Goal: Information Seeking & Learning: Learn about a topic

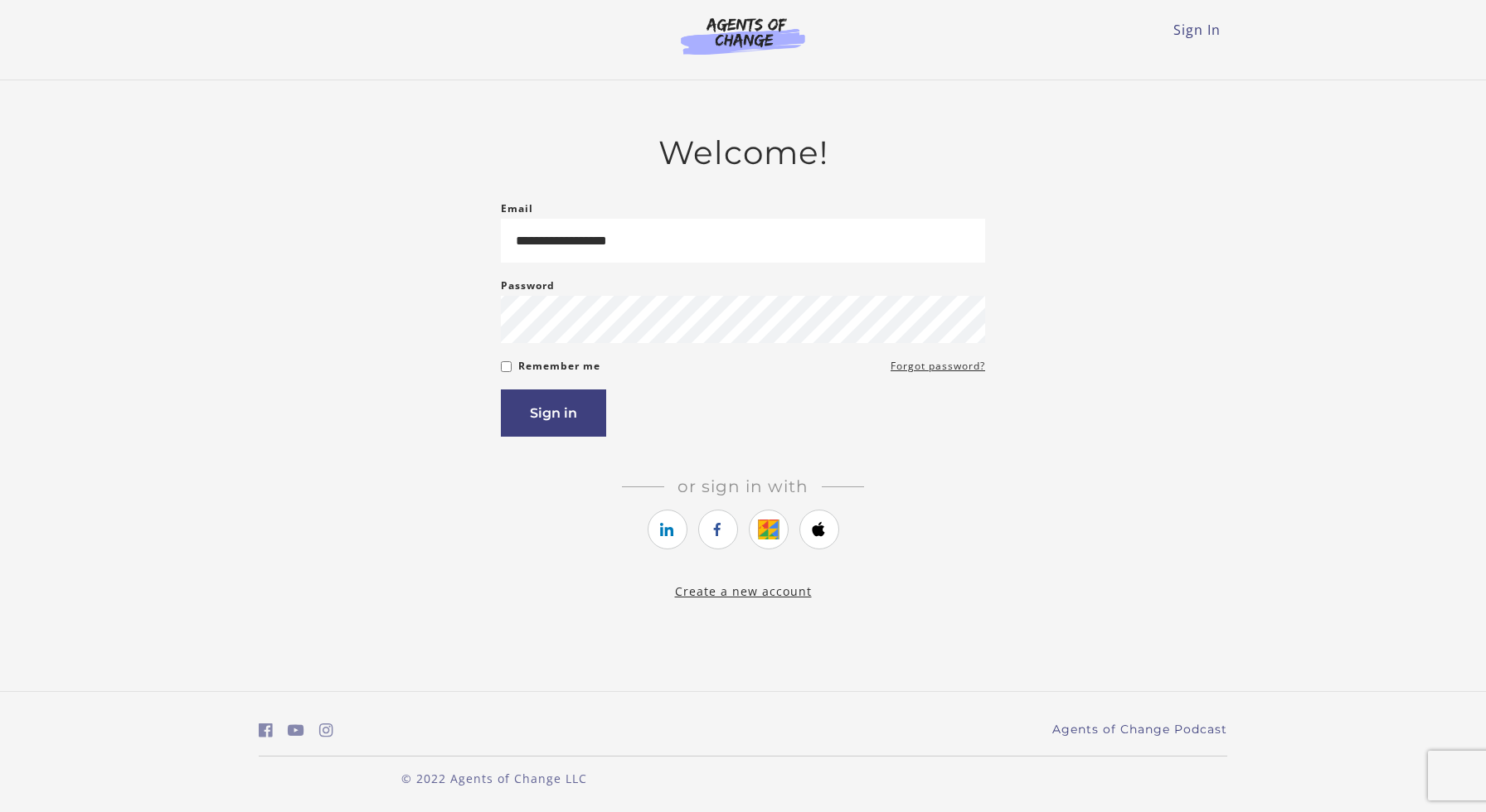
type input "**********"
click at [501, 389] on button "Sign in" at bounding box center [554, 412] width 106 height 47
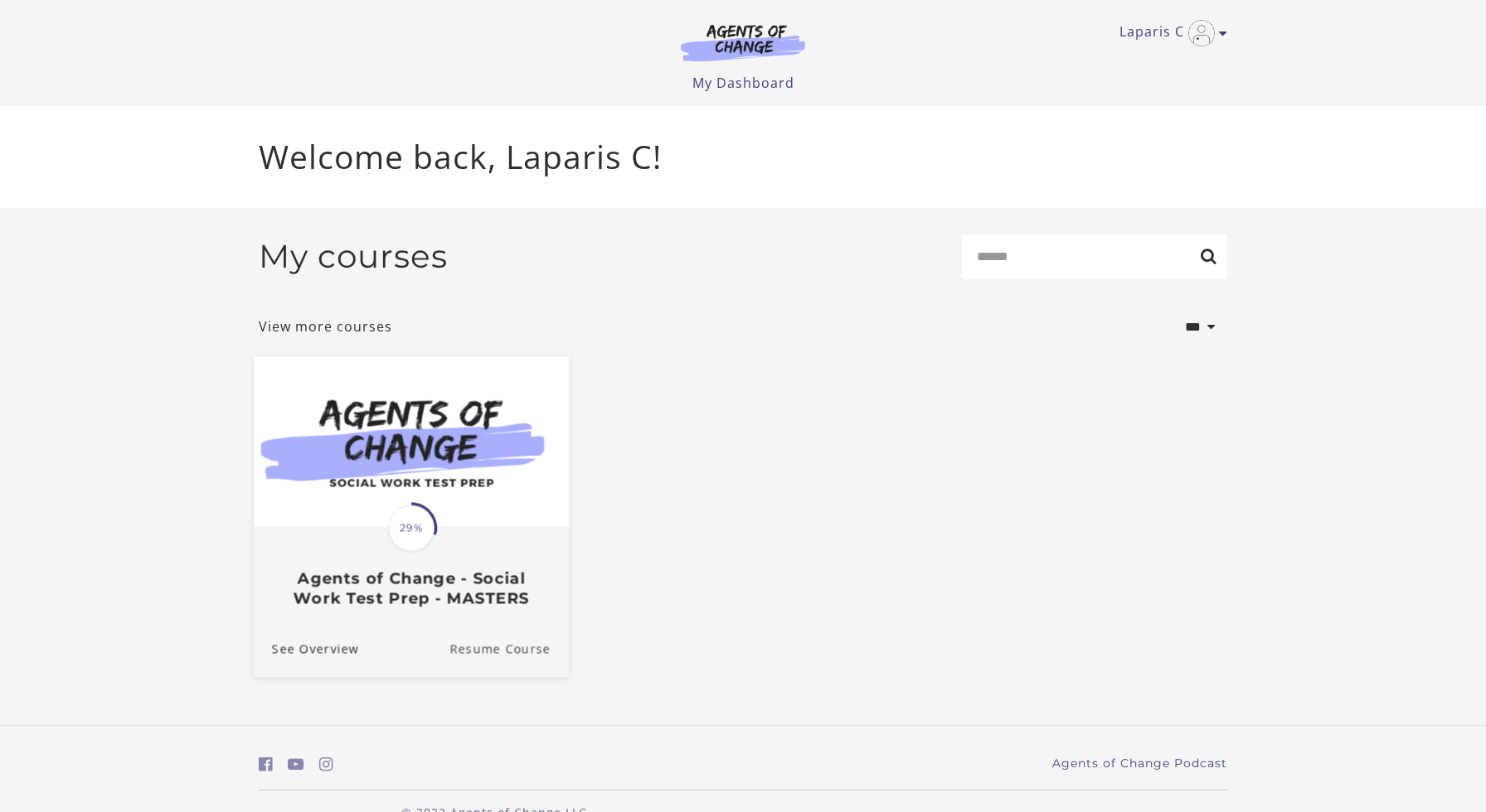
click at [489, 660] on link "Resume Course" at bounding box center [509, 649] width 119 height 55
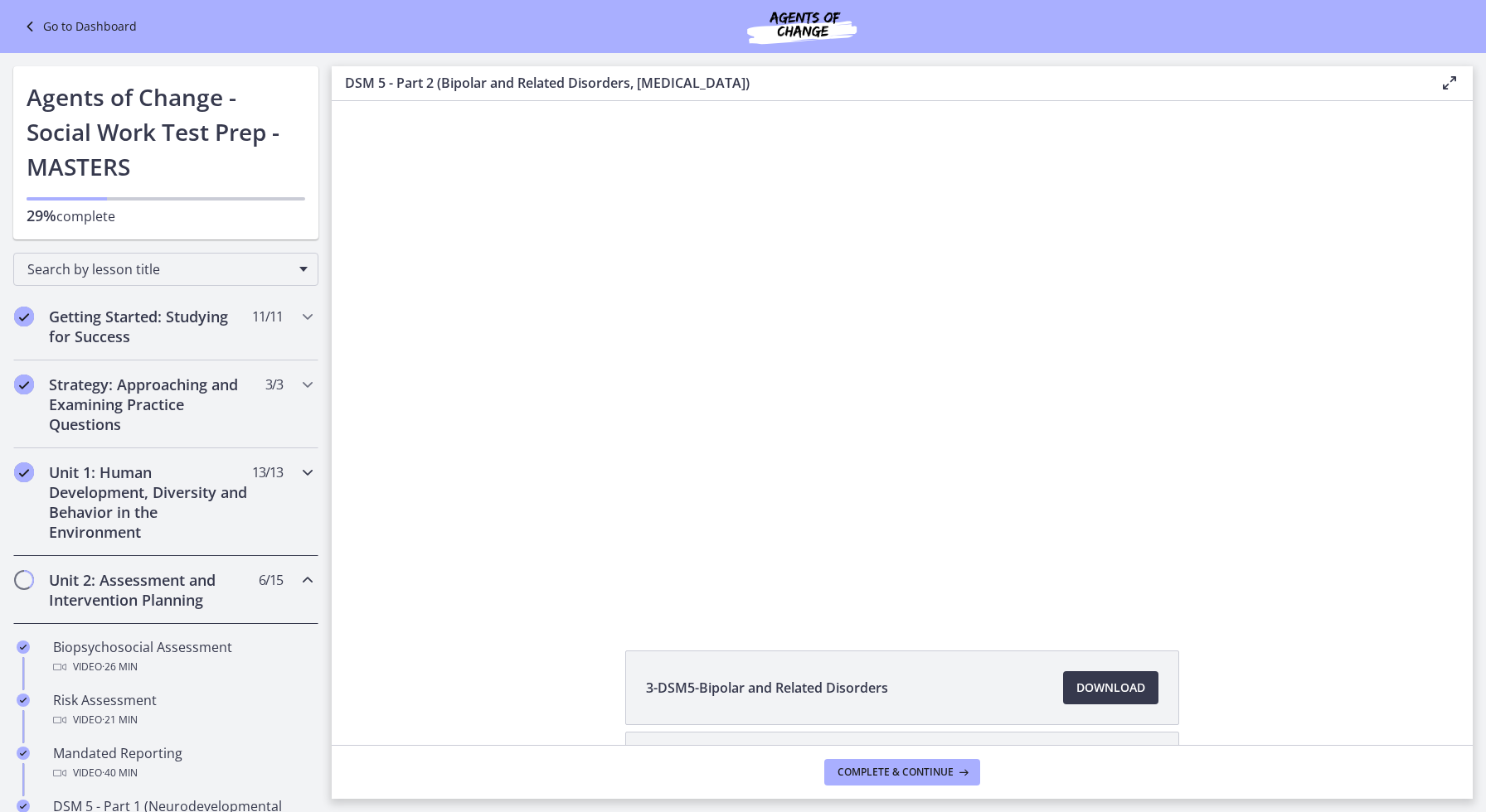
click at [295, 472] on div "Unit 1: Human Development, Diversity and Behavior in the Environment 13 / 13 Co…" at bounding box center [166, 502] width 305 height 107
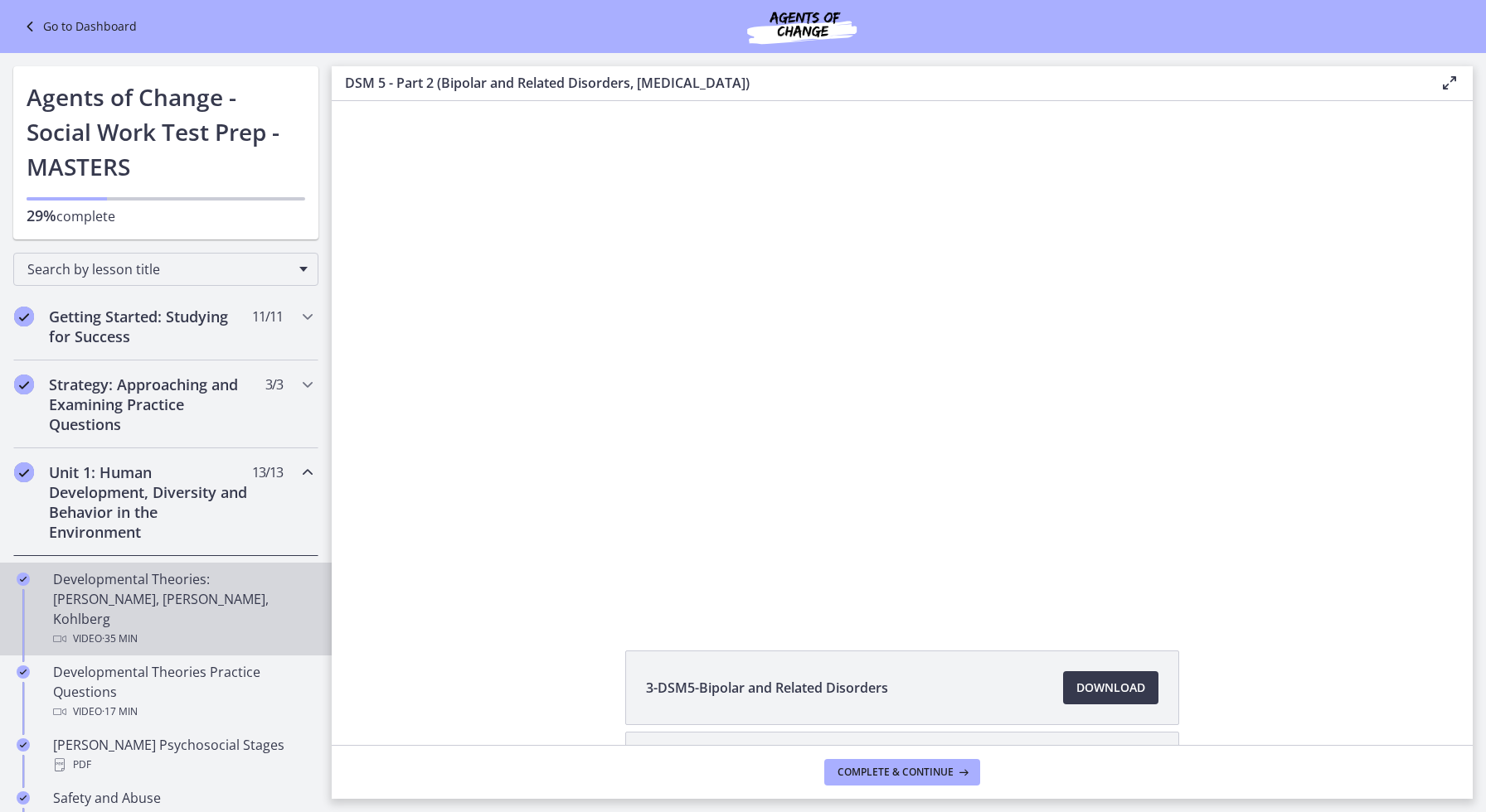
click at [241, 592] on div "Developmental Theories: [PERSON_NAME], [PERSON_NAME], Kohlberg Video · 35 min" at bounding box center [182, 608] width 259 height 79
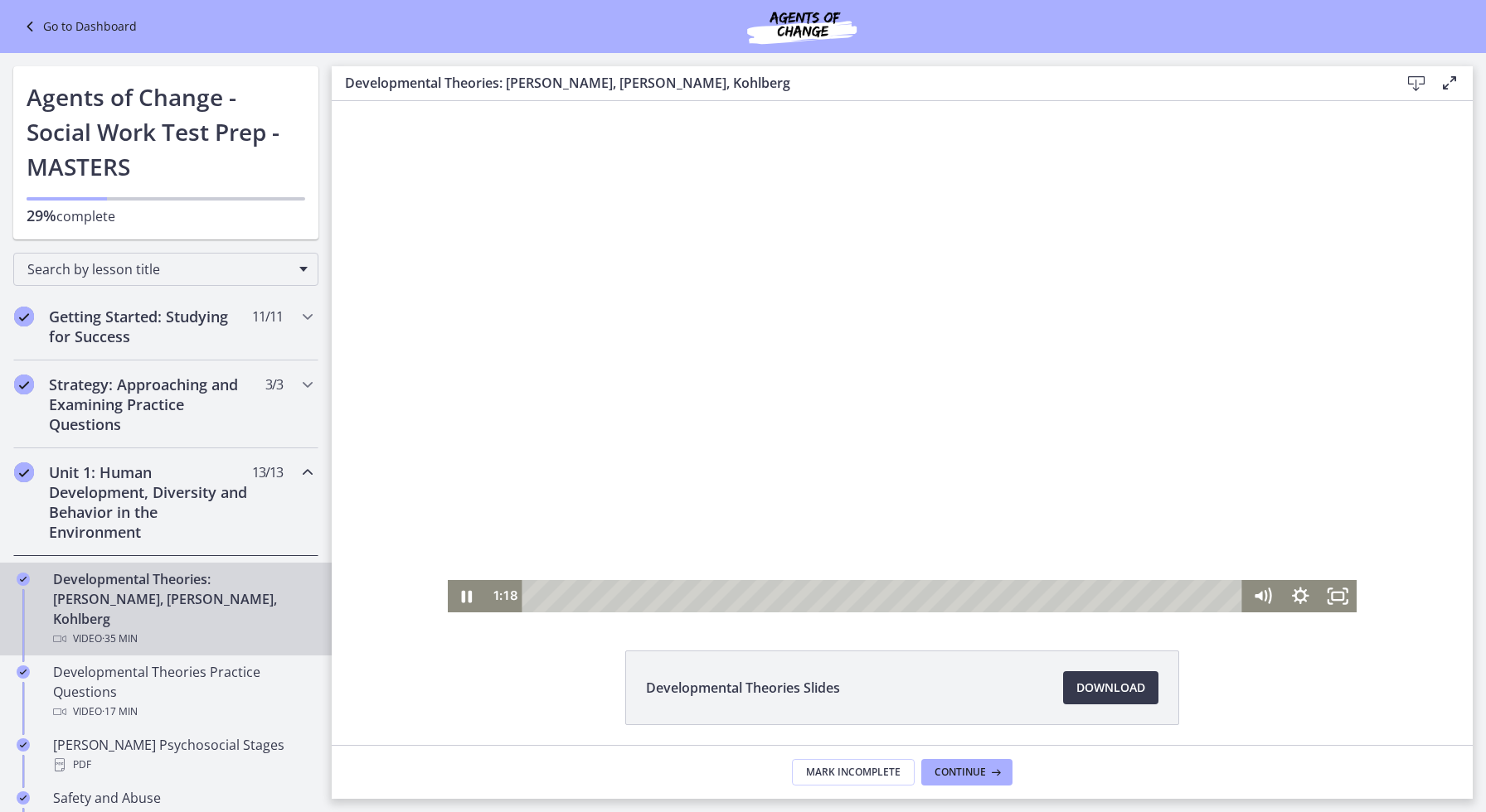
click at [673, 397] on div at bounding box center [902, 357] width 910 height 511
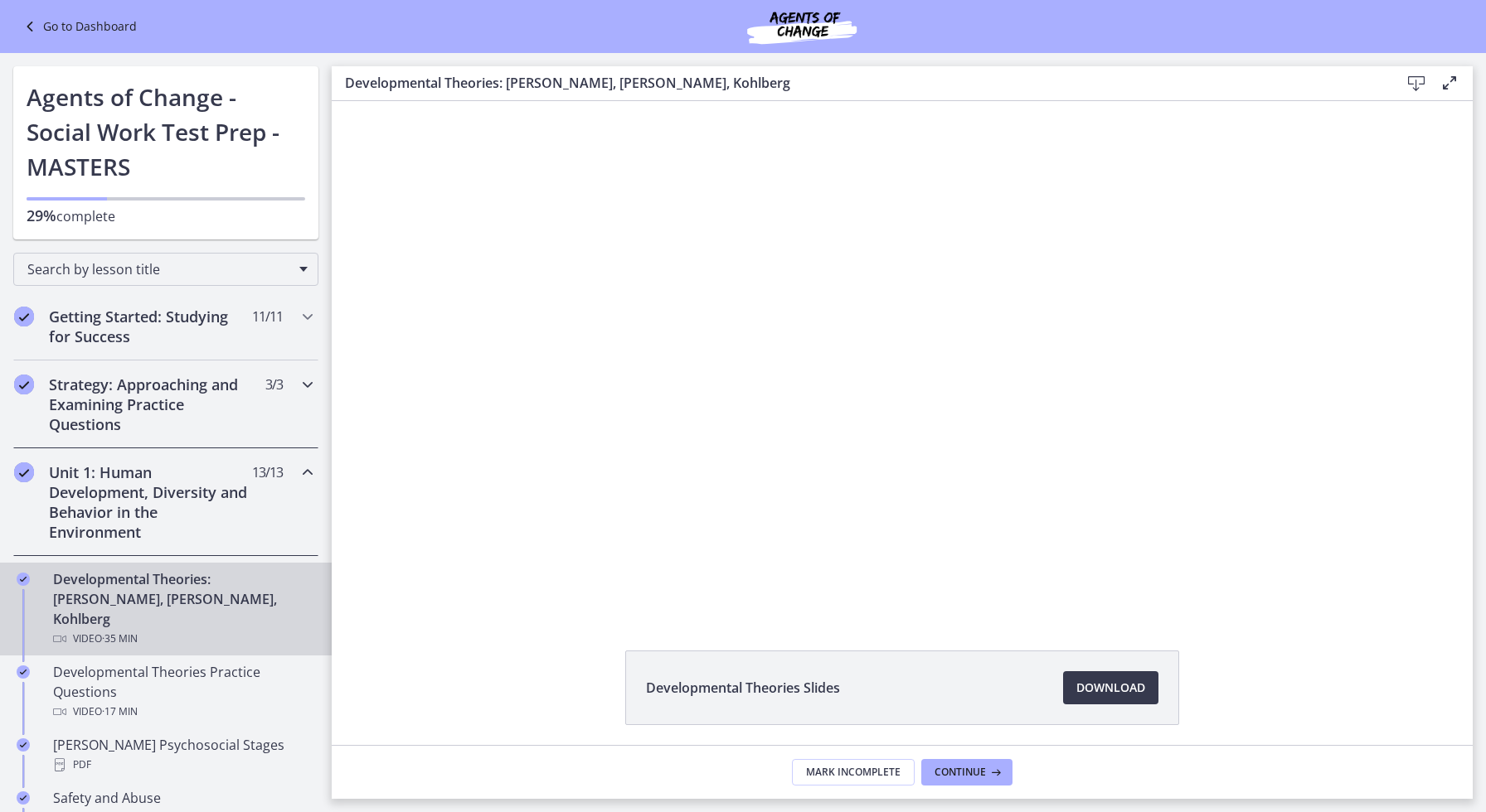
click at [309, 383] on icon "Chapters" at bounding box center [307, 384] width 20 height 20
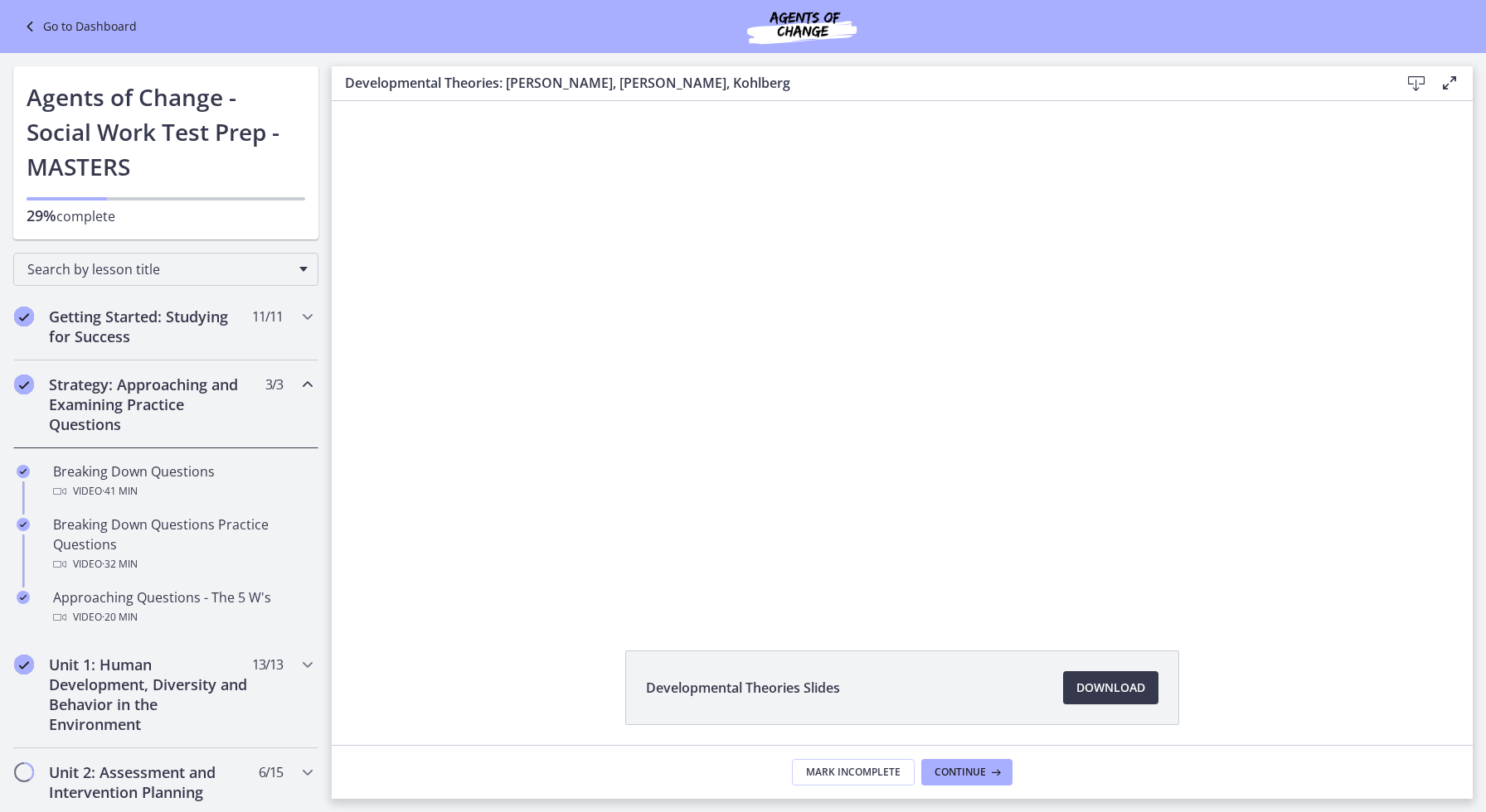
click at [309, 383] on icon "Chapters" at bounding box center [307, 384] width 20 height 20
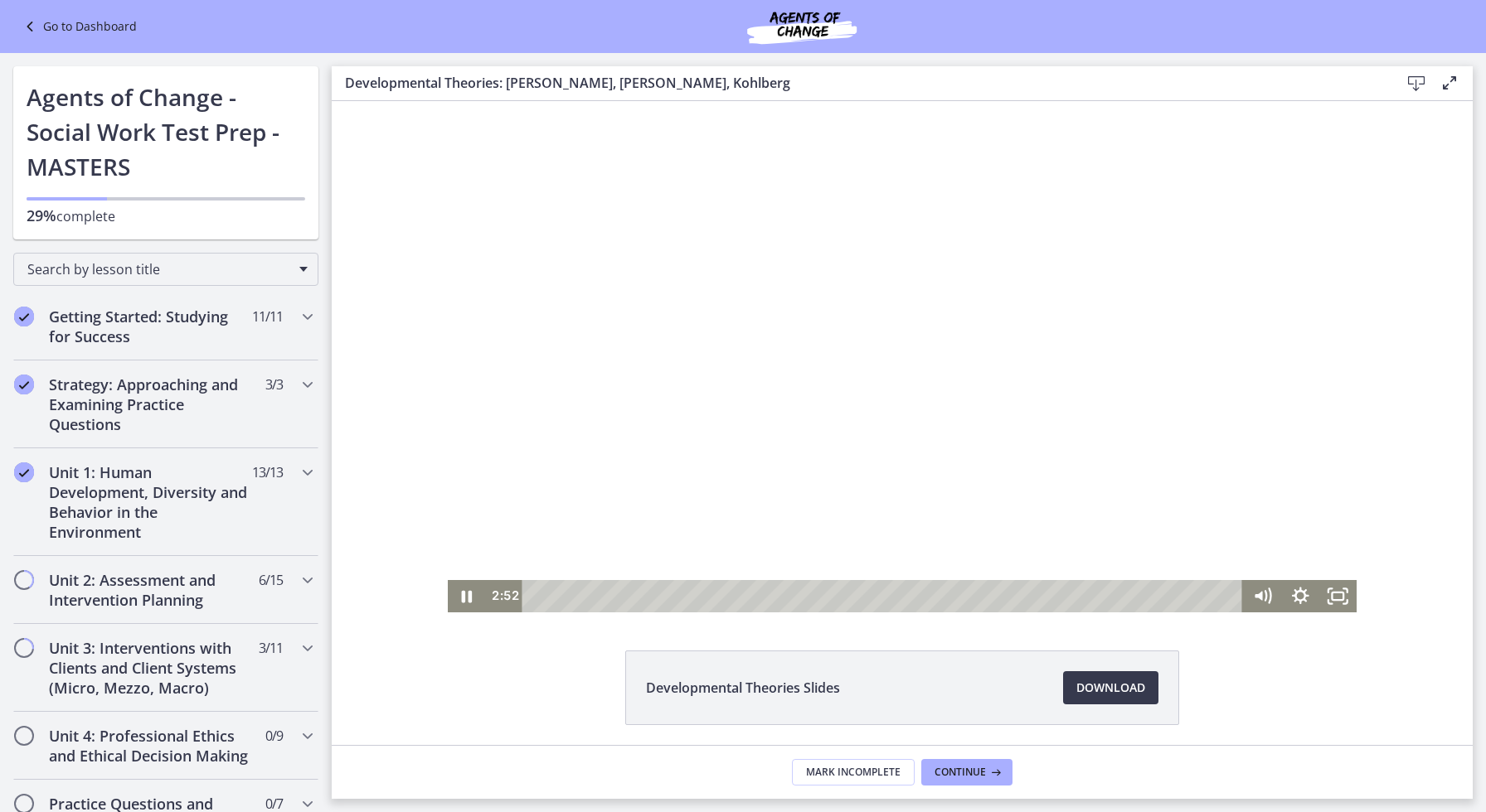
click at [705, 295] on div at bounding box center [902, 357] width 910 height 511
